Goal: Information Seeking & Learning: Check status

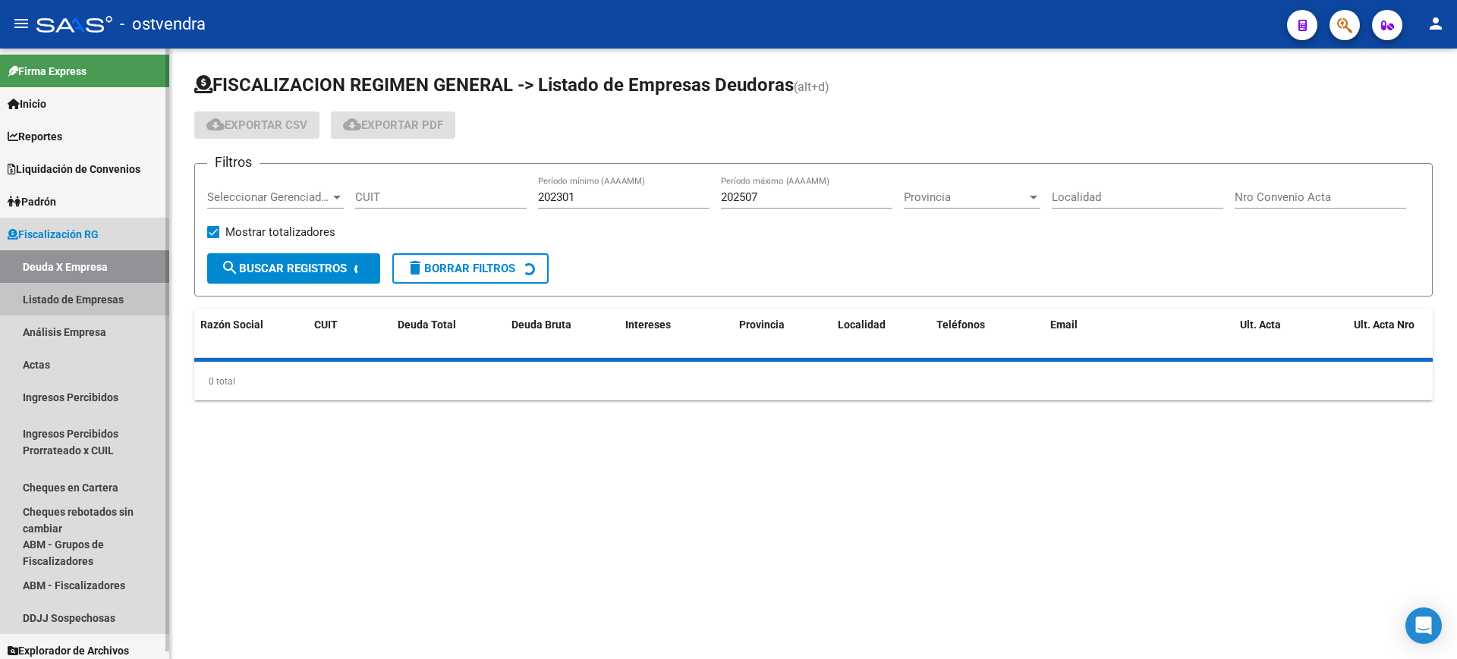
click at [48, 299] on link "Listado de Empresas" at bounding box center [84, 299] width 169 height 33
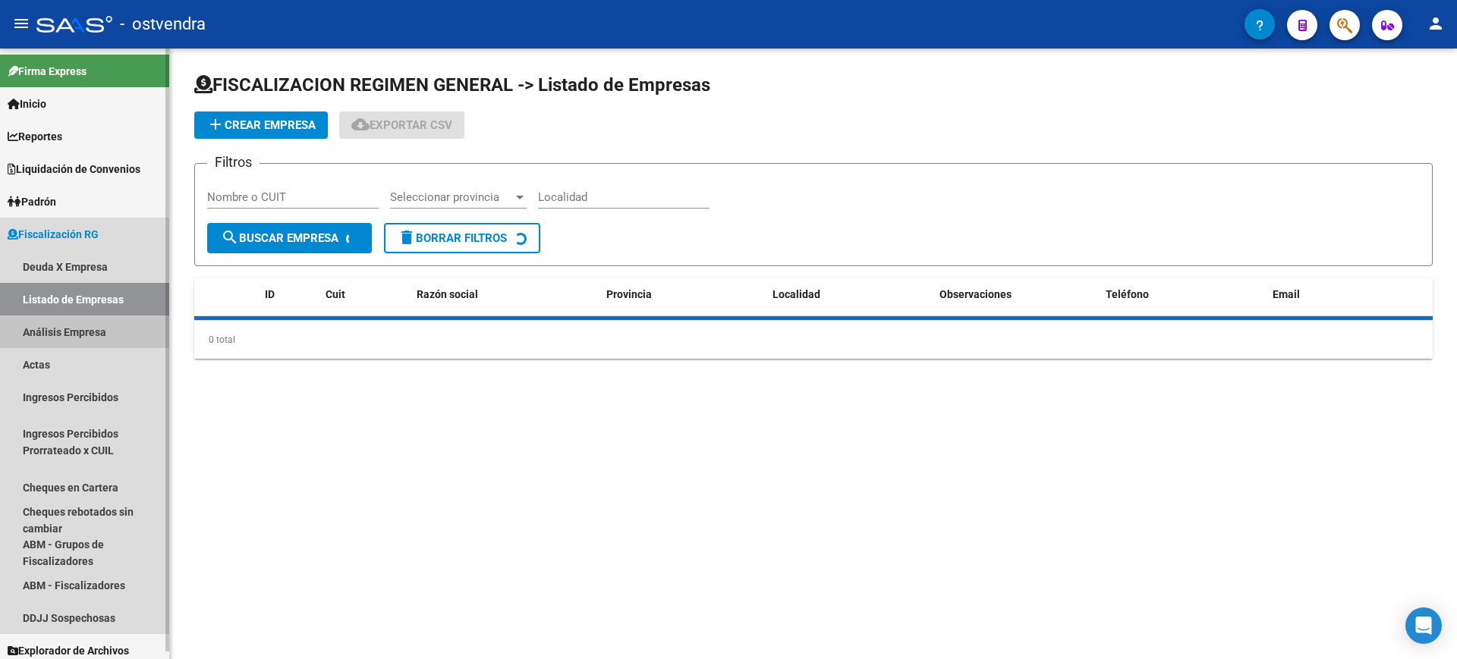
click at [46, 331] on link "Análisis Empresa" at bounding box center [84, 332] width 169 height 33
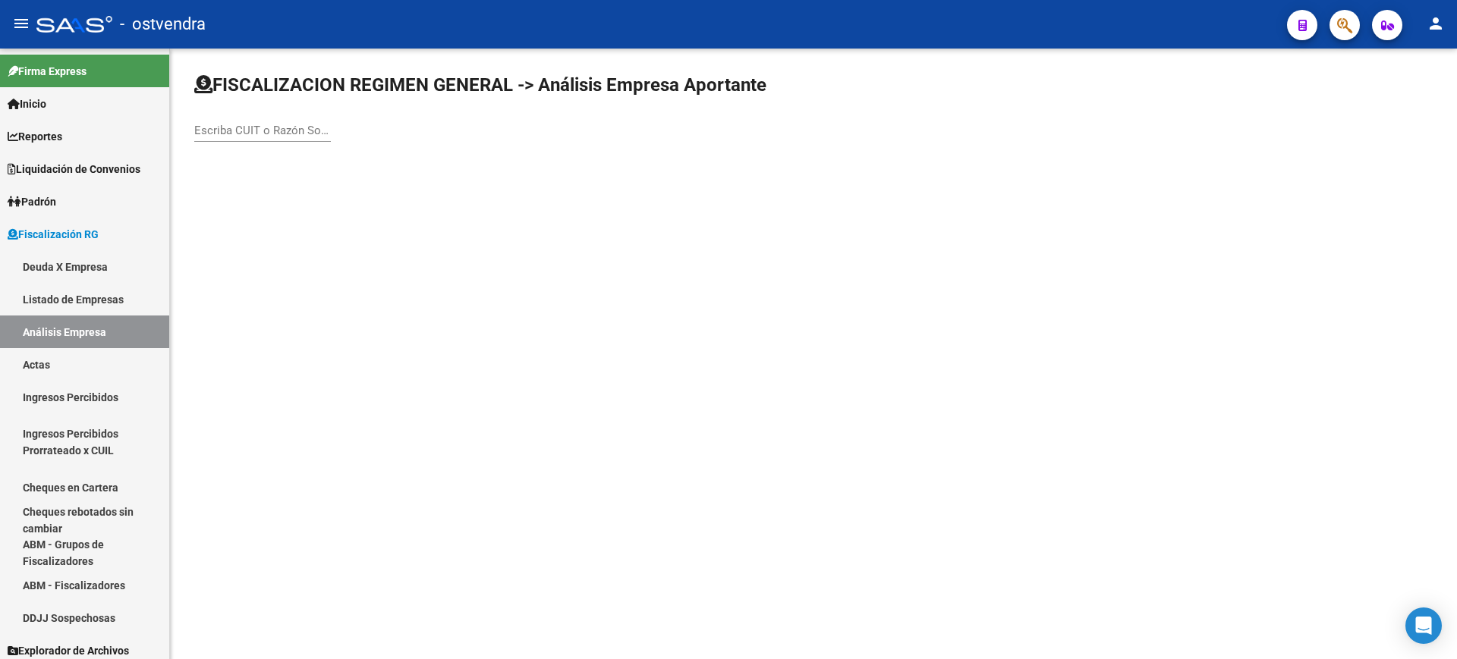
click at [275, 119] on div "Escriba CUIT o Razón Social para buscar" at bounding box center [262, 125] width 137 height 33
paste input "30718525841"
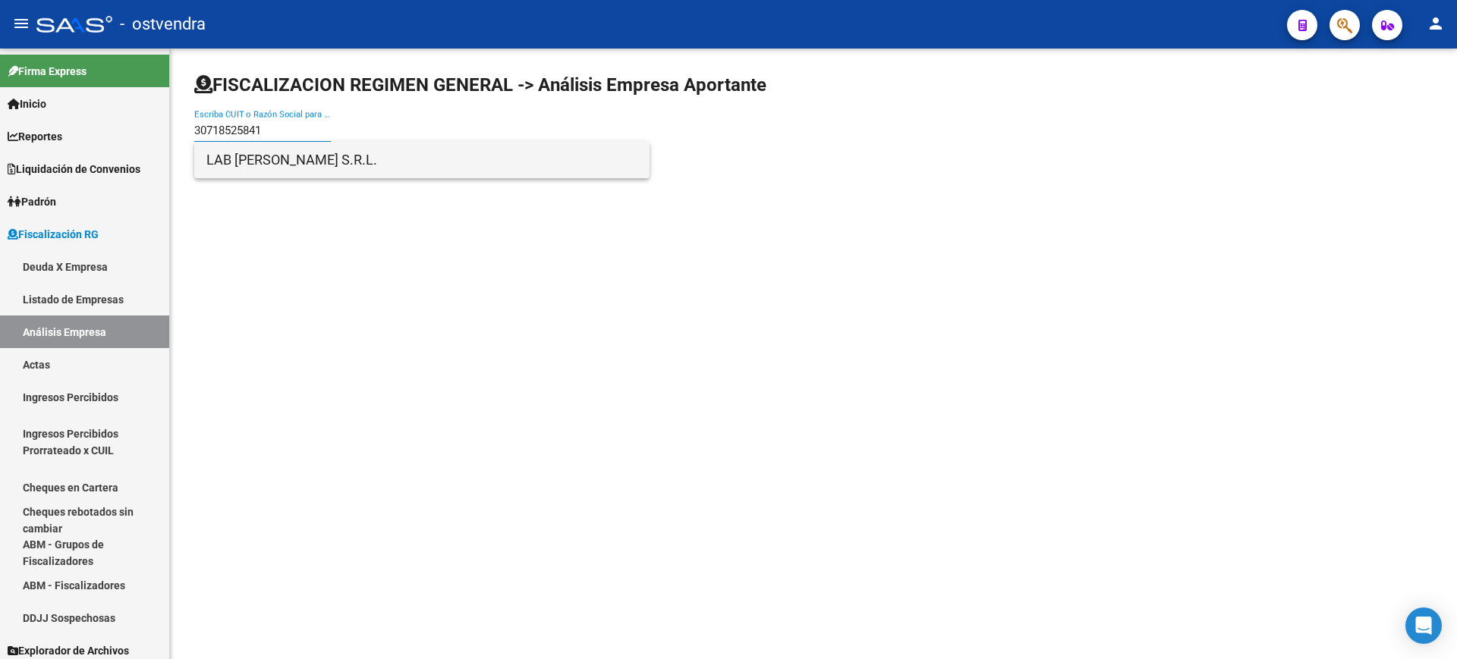
type input "30718525841"
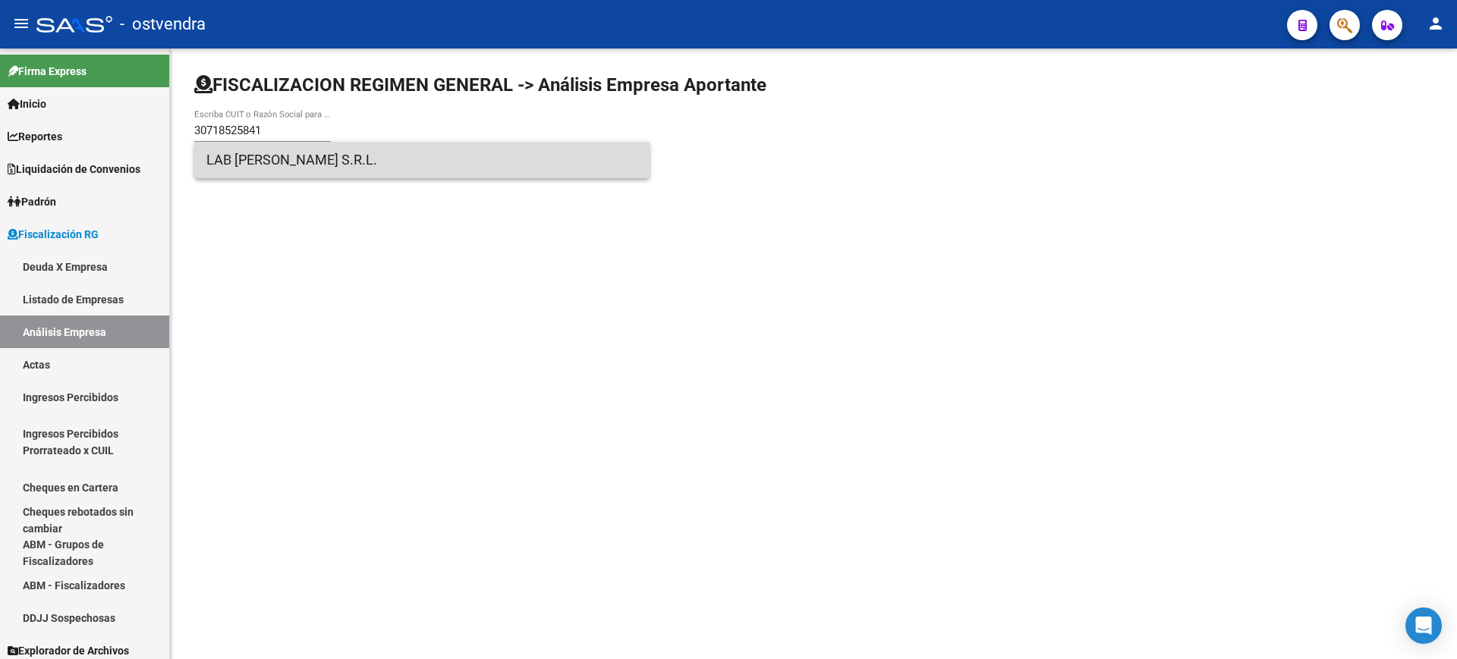
click at [270, 157] on span "LAB [PERSON_NAME] S.R.L." at bounding box center [421, 160] width 431 height 36
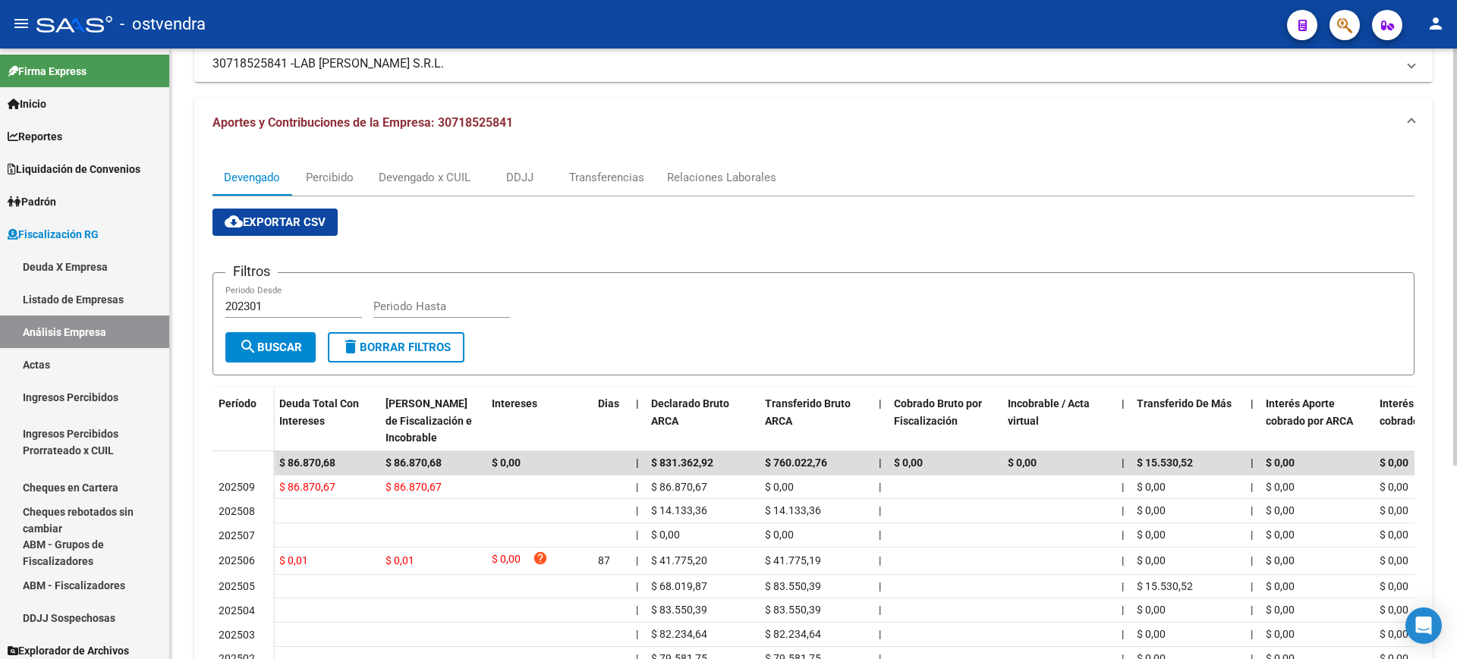
scroll to position [190, 0]
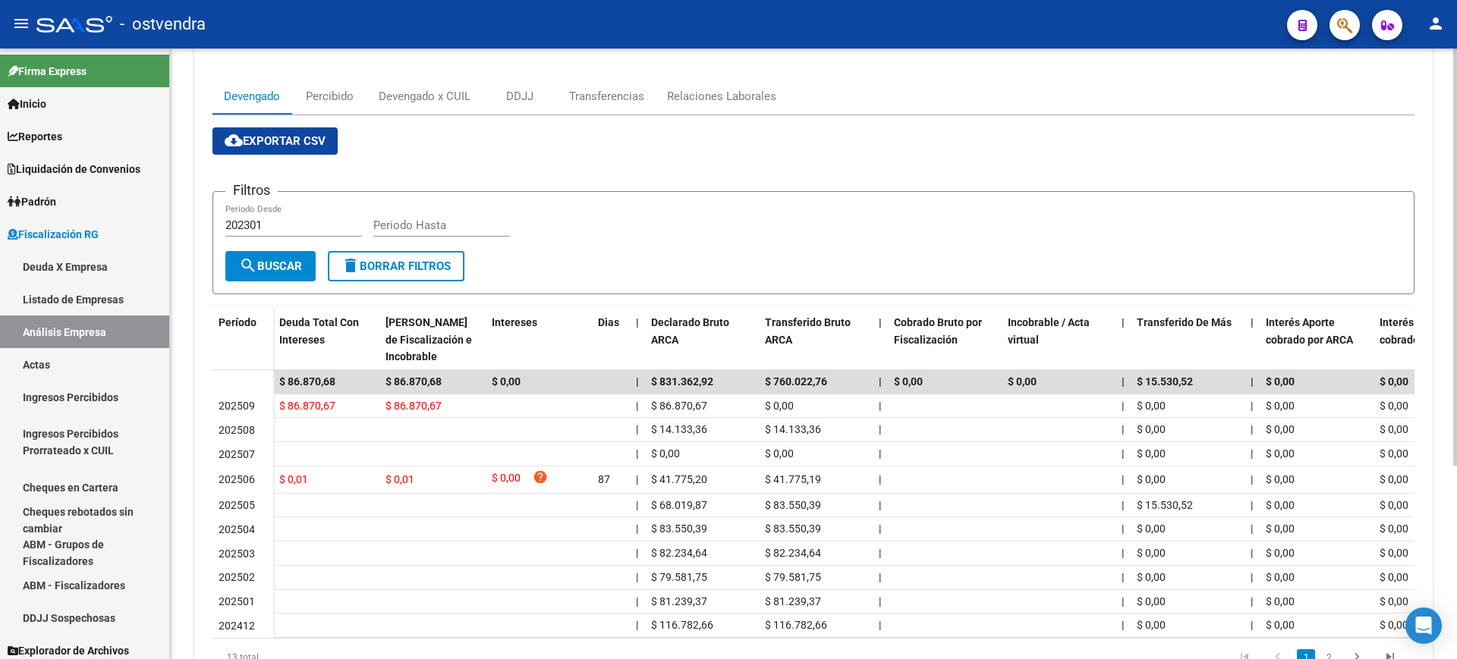
click at [1336, 266] on form "Filtros 202301 Periodo Desde Periodo Hasta search Buscar delete Borrar Filtros" at bounding box center [813, 242] width 1202 height 103
